Goal: Task Accomplishment & Management: Manage account settings

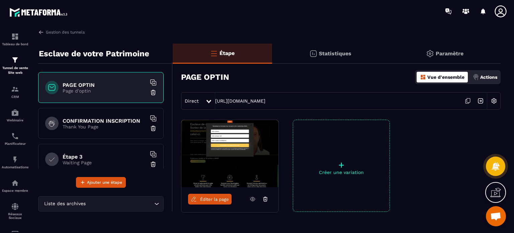
click at [487, 77] on p "Actions" at bounding box center [489, 76] width 17 height 5
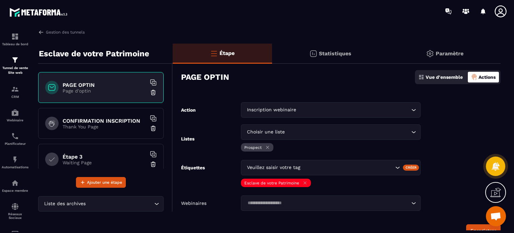
click at [456, 148] on form "Action Inscription webinaire Loading... Listes Choisir une liste Loading... Pro…" at bounding box center [337, 169] width 328 height 135
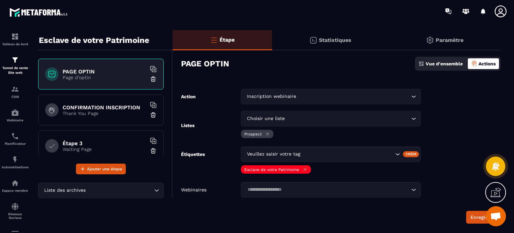
scroll to position [27, 0]
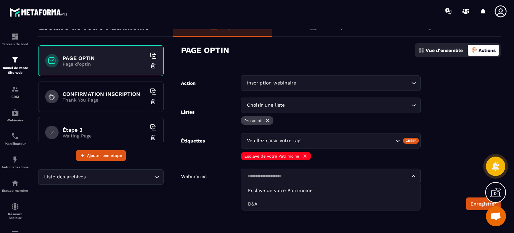
click at [257, 176] on input "Search for option" at bounding box center [327, 175] width 164 height 7
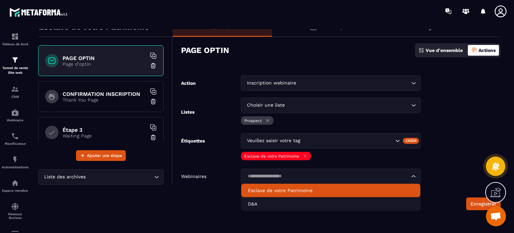
click at [449, 51] on p "Vue d'ensemble" at bounding box center [444, 50] width 37 height 5
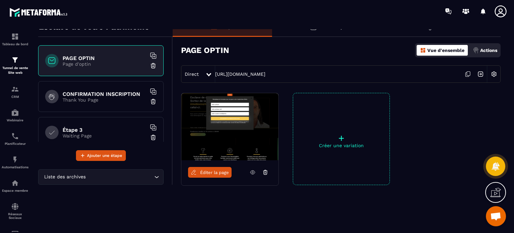
click at [482, 50] on p "Actions" at bounding box center [489, 50] width 17 height 5
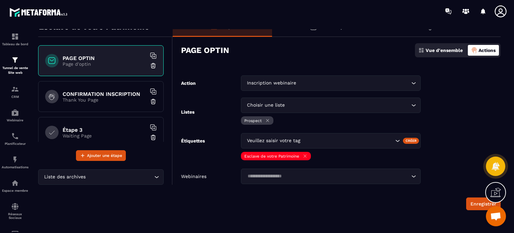
click at [449, 51] on p "Vue d'ensemble" at bounding box center [444, 50] width 37 height 5
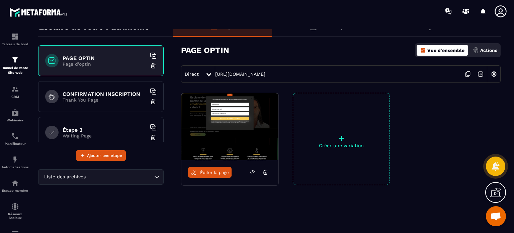
click at [446, 113] on div at bounding box center [452, 139] width 97 height 92
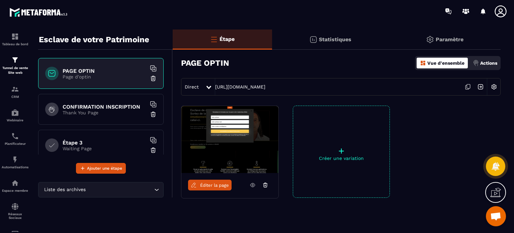
scroll to position [13, 0]
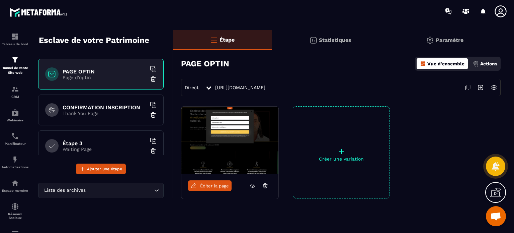
click at [488, 65] on p "Actions" at bounding box center [489, 63] width 17 height 5
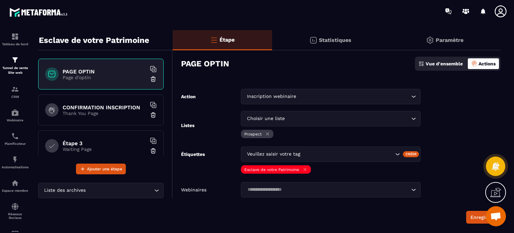
click at [458, 120] on form "Action Inscription webinaire Loading... Listes Choisir une liste Loading... Pro…" at bounding box center [337, 156] width 328 height 135
click at [442, 72] on div "PAGE OPTIN Vue d'ensemble Actions" at bounding box center [341, 63] width 320 height 23
click at [438, 62] on p "Vue d'ensemble" at bounding box center [444, 63] width 37 height 5
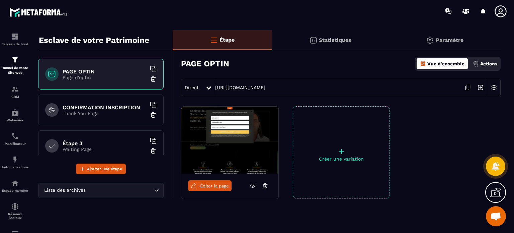
click at [479, 64] on div "Actions" at bounding box center [486, 63] width 28 height 11
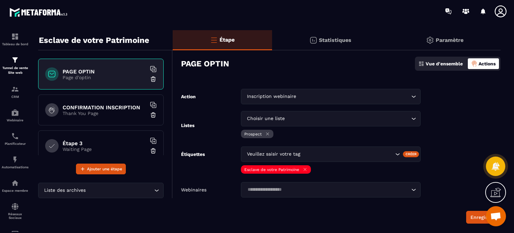
click at [443, 165] on form "Action Inscription webinaire Loading... Listes Choisir une liste Loading... Pro…" at bounding box center [337, 156] width 328 height 135
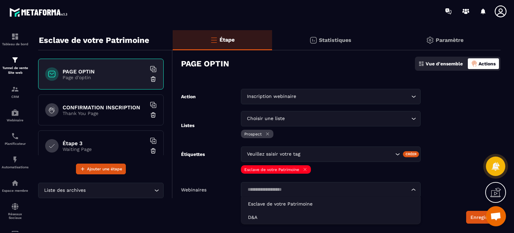
click at [276, 189] on input "Search for option" at bounding box center [327, 189] width 164 height 7
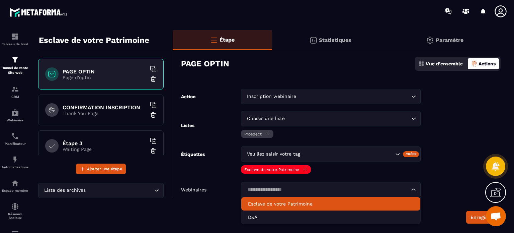
click at [439, 164] on form "Action Inscription webinaire Loading... Listes Choisir une liste Loading... Pro…" at bounding box center [337, 156] width 328 height 135
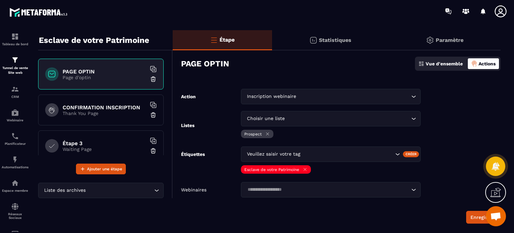
scroll to position [27, 0]
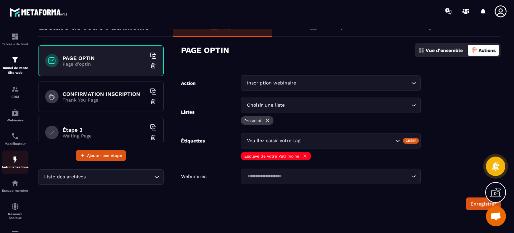
click at [14, 158] on img at bounding box center [15, 159] width 8 height 8
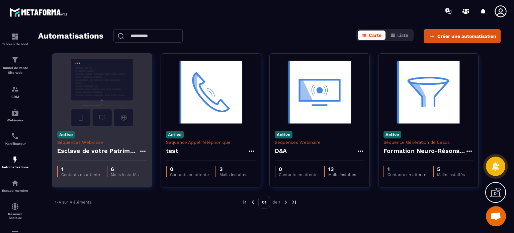
click at [112, 96] on img at bounding box center [102, 92] width 90 height 67
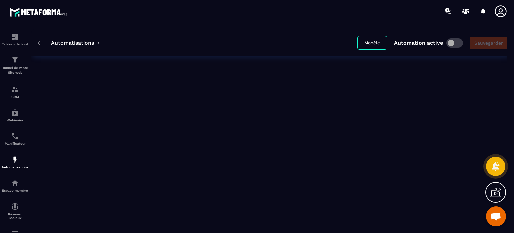
type input "**********"
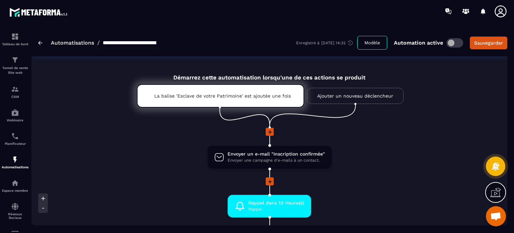
click at [399, 139] on li at bounding box center [269, 136] width 317 height 17
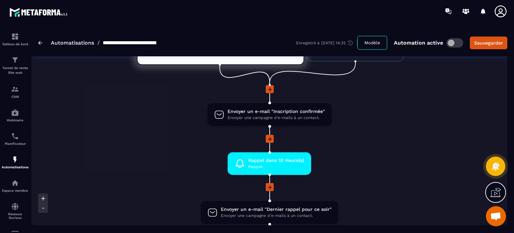
scroll to position [27, 0]
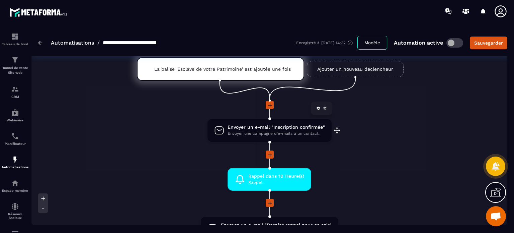
click at [269, 134] on span "Envoyer une campagne d'e-mails à un contact." at bounding box center [276, 133] width 97 height 6
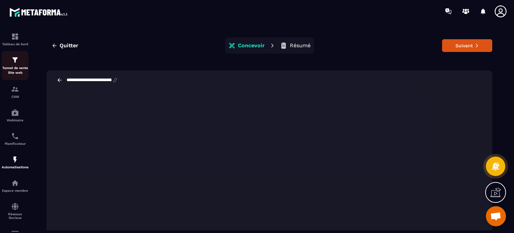
click at [13, 66] on p "Tunnel de vente Site web" at bounding box center [15, 70] width 27 height 9
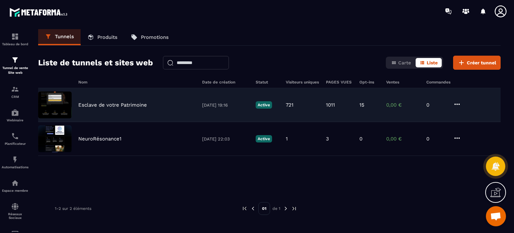
click at [124, 104] on p "Esclave de votre Patrimoine" at bounding box center [112, 105] width 69 height 6
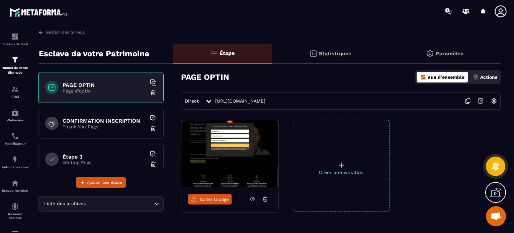
click at [482, 73] on div "Actions" at bounding box center [486, 77] width 28 height 11
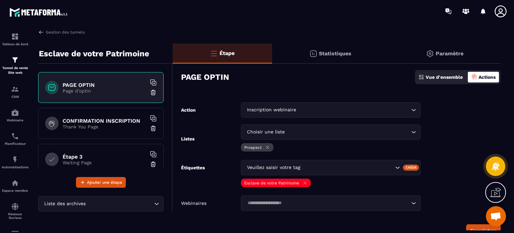
click at [370, 203] on input "Search for option" at bounding box center [327, 202] width 164 height 7
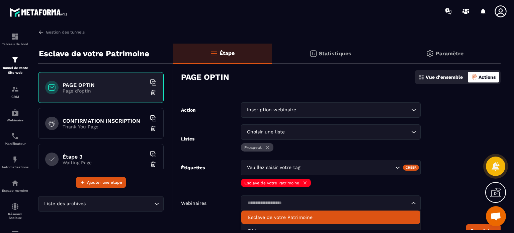
click at [366, 221] on li "Esclave de votre Patrimoine" at bounding box center [330, 216] width 179 height 13
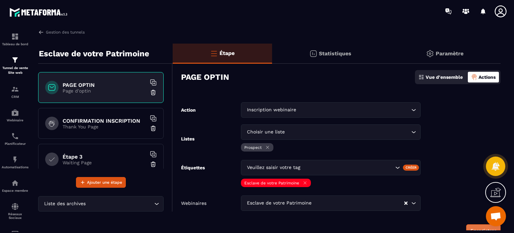
click at [473, 225] on button "Enregistrer" at bounding box center [483, 230] width 34 height 13
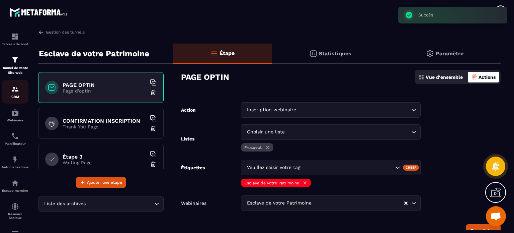
click at [12, 90] on img at bounding box center [15, 89] width 8 height 8
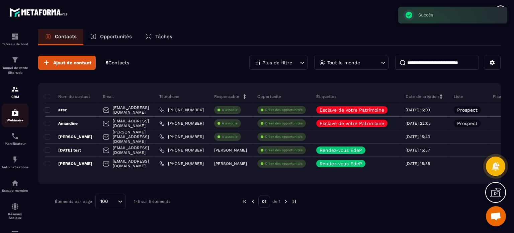
click at [16, 118] on div "Webinaire" at bounding box center [15, 115] width 27 height 13
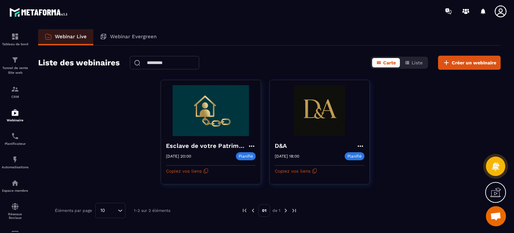
click at [63, 171] on div "Esclave de votre Patrimoine 19/10/2025 20:00 Planifié 19/10/2025 20:00 Copiez v…" at bounding box center [269, 136] width 463 height 113
click at [8, 142] on div "Planificateur" at bounding box center [15, 138] width 27 height 13
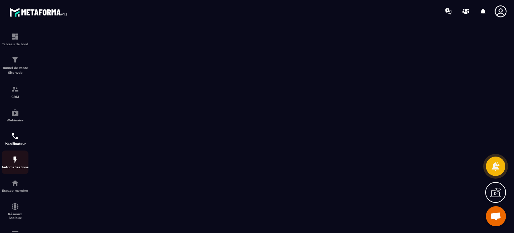
click at [16, 163] on img at bounding box center [15, 159] width 8 height 8
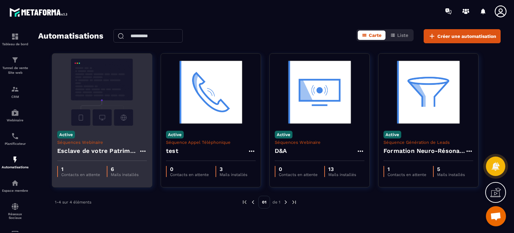
click at [103, 108] on img at bounding box center [102, 92] width 90 height 67
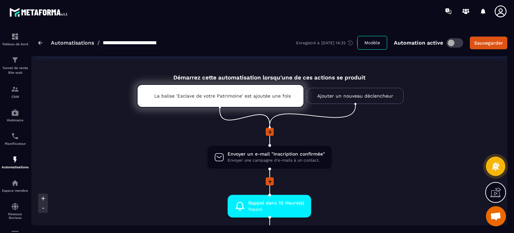
click at [383, 161] on li "Envoyer un e-mail "Inscription confirmée" Envoyer une campagne d'e-mails à un c…" at bounding box center [269, 161] width 317 height 32
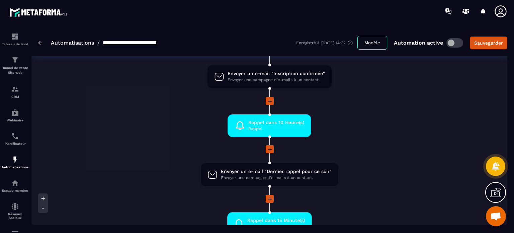
scroll to position [67, 0]
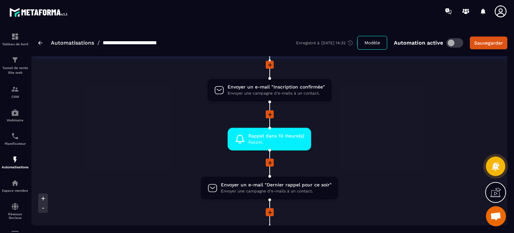
click at [368, 134] on li "Rappel dans 10 Heure(s) Rappel. drag-arrow" at bounding box center [269, 143] width 317 height 31
click at [16, 113] on img at bounding box center [15, 113] width 8 height 8
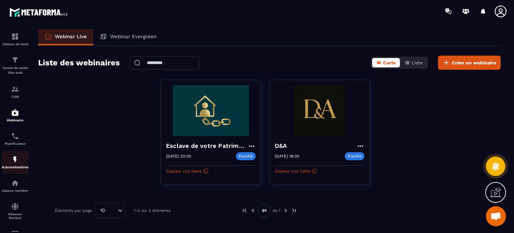
click at [15, 161] on img at bounding box center [15, 159] width 8 height 8
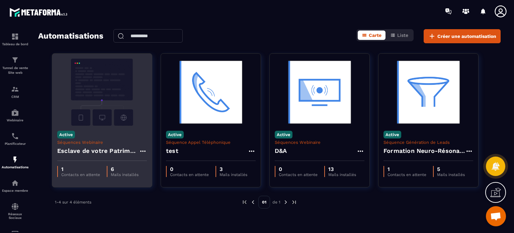
click at [106, 142] on p "Séquences Webinaire" at bounding box center [102, 142] width 90 height 5
click at [113, 114] on img at bounding box center [102, 92] width 90 height 67
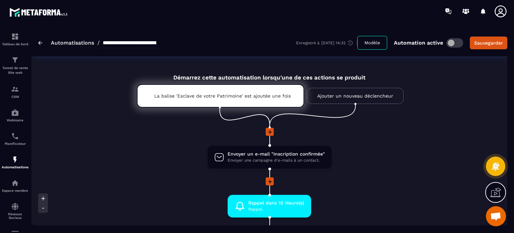
click at [374, 175] on li "Envoyer un e-mail "Inscription confirmée" Envoyer une campagne d'e-mails à un c…" at bounding box center [269, 161] width 317 height 32
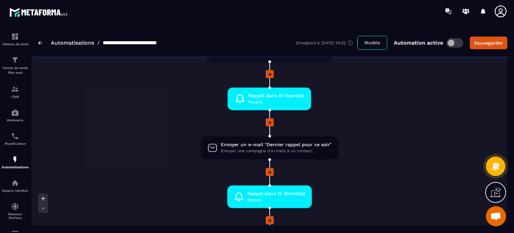
scroll to position [67, 0]
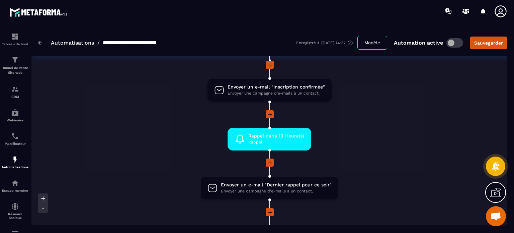
click at [356, 139] on li "Rappel dans 10 Heure(s) Rappel. drag-arrow" at bounding box center [269, 143] width 317 height 31
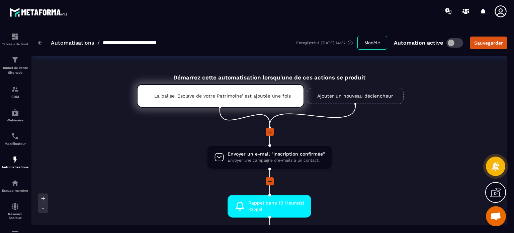
scroll to position [0, 0]
click at [380, 177] on div at bounding box center [269, 181] width 317 height 9
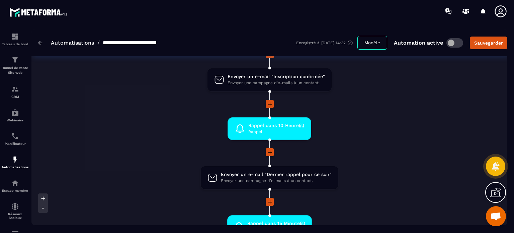
scroll to position [80, 0]
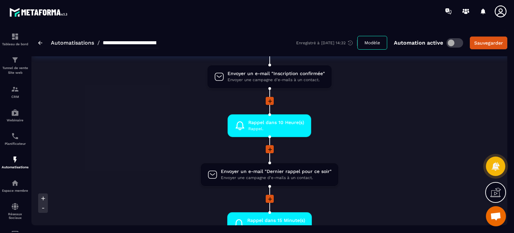
click at [347, 152] on div at bounding box center [269, 149] width 317 height 9
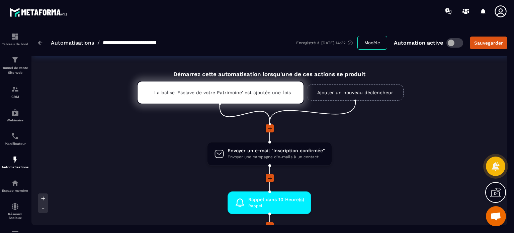
scroll to position [0, 0]
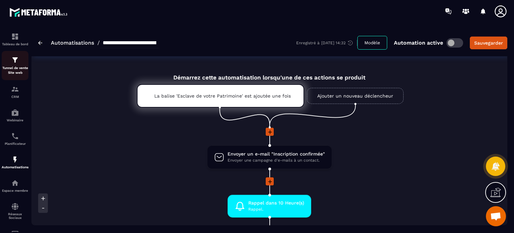
click at [13, 69] on p "Tunnel de vente Site web" at bounding box center [15, 70] width 27 height 9
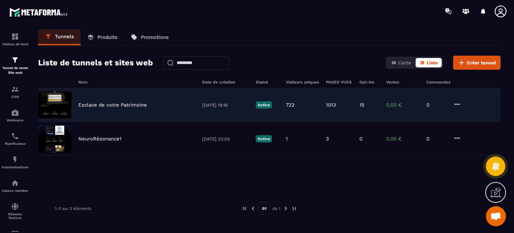
click at [123, 105] on p "Esclave de votre Patrimoine" at bounding box center [112, 105] width 69 height 6
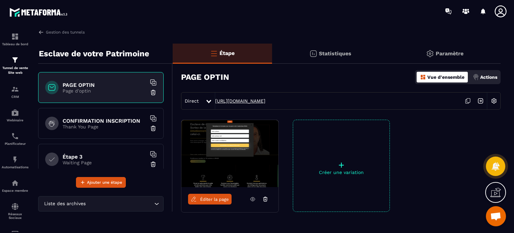
click at [266, 102] on link "https://vip.metaforma.io/inscription-conference" at bounding box center [240, 100] width 50 height 5
click at [18, 94] on div "CRM" at bounding box center [15, 91] width 27 height 13
